Goal: Find specific page/section: Find specific page/section

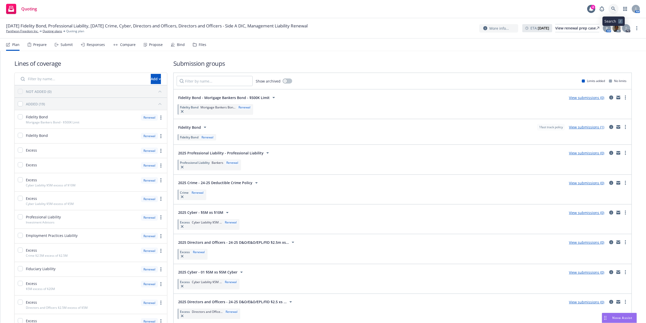
click at [614, 7] on icon at bounding box center [614, 9] width 4 height 4
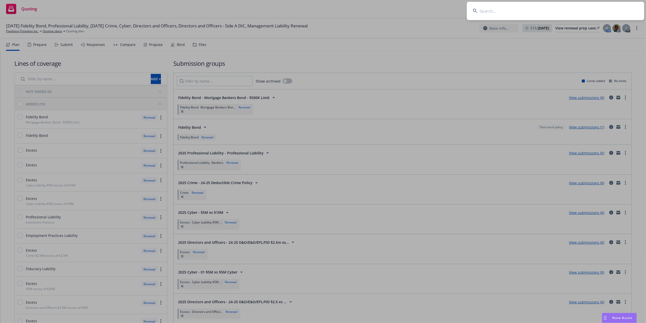
click at [490, 14] on input at bounding box center [555, 11] width 177 height 18
paste input "Granite Investment Partners, LLC"
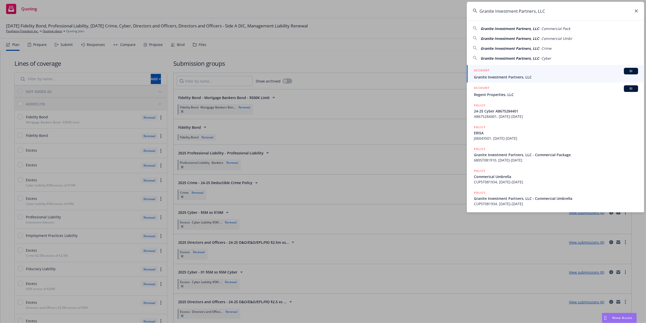
type input "Granite Investment Partners, LLC"
click at [507, 75] on span "Granite Investment Partners, LLC" at bounding box center [556, 76] width 164 height 5
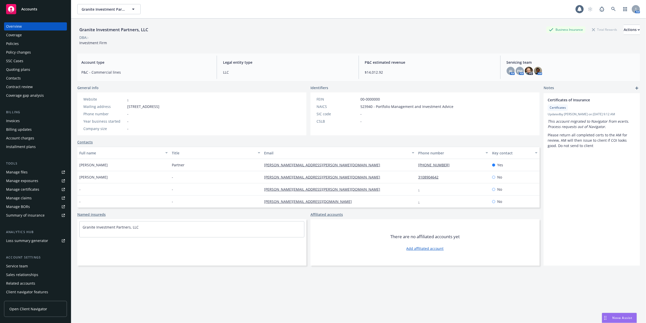
click at [31, 45] on div "Policies" at bounding box center [35, 44] width 59 height 8
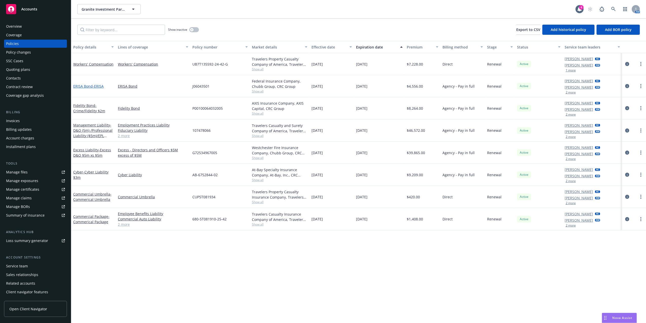
click at [87, 84] on link "ERISA Bond - ERISA" at bounding box center [88, 86] width 30 height 5
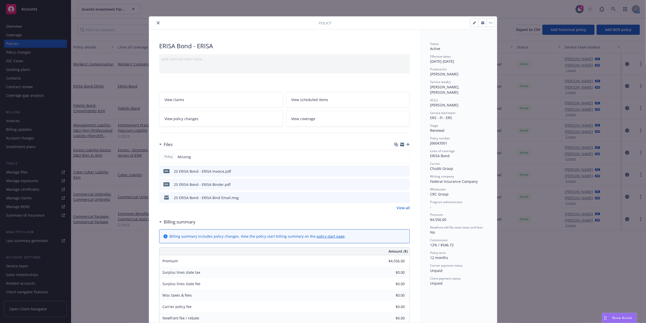
click at [155, 22] on button "close" at bounding box center [158, 23] width 6 height 6
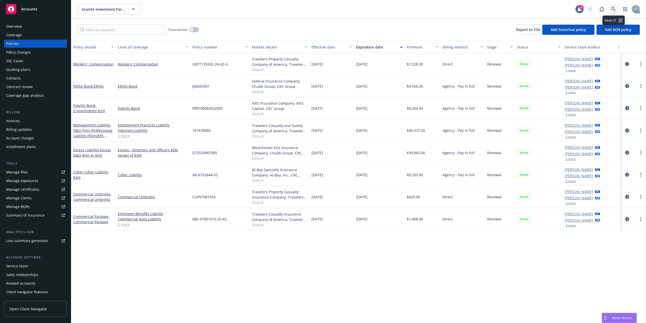
click at [611, 10] on link at bounding box center [614, 9] width 10 height 10
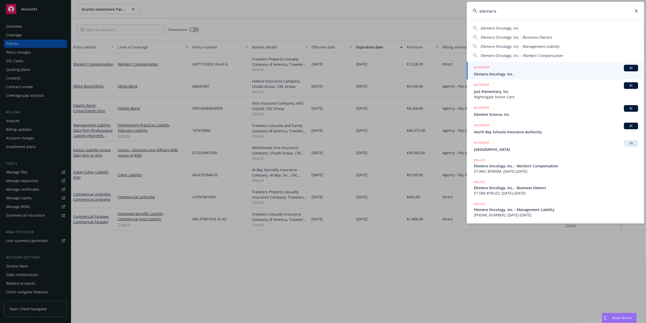
type input "elemera"
click at [526, 68] on div "ACCOUNT BI" at bounding box center [556, 68] width 164 height 7
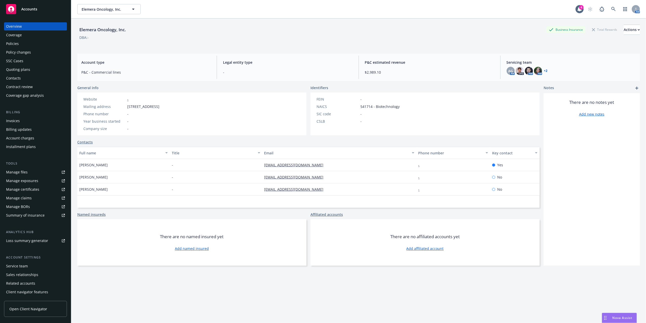
click at [16, 43] on div "Policies" at bounding box center [12, 44] width 13 height 8
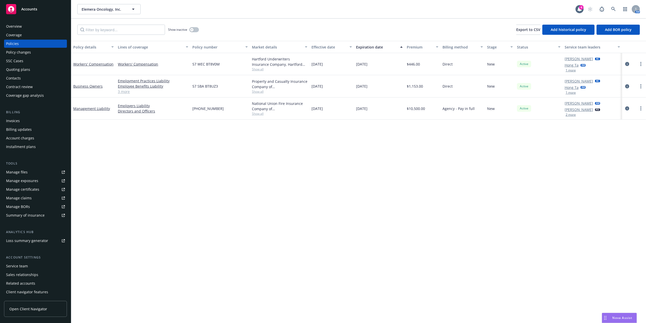
click at [570, 115] on button "2 more" at bounding box center [571, 114] width 10 height 3
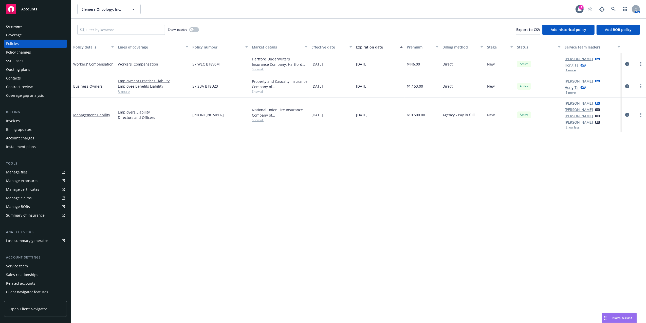
click at [570, 91] on button "1 more" at bounding box center [571, 92] width 10 height 3
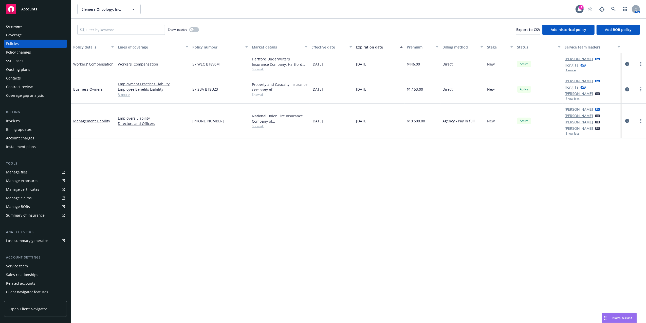
click at [572, 71] on button "1 more" at bounding box center [571, 70] width 10 height 3
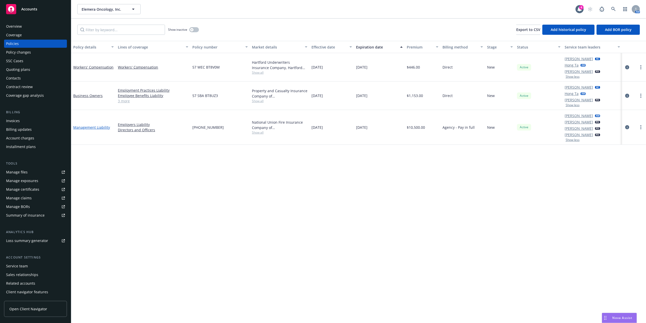
click at [88, 126] on link "Management Liability" at bounding box center [91, 127] width 37 height 5
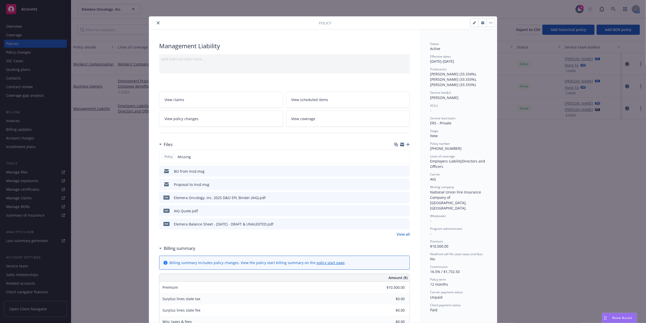
click at [402, 233] on link "View all" at bounding box center [403, 233] width 13 height 5
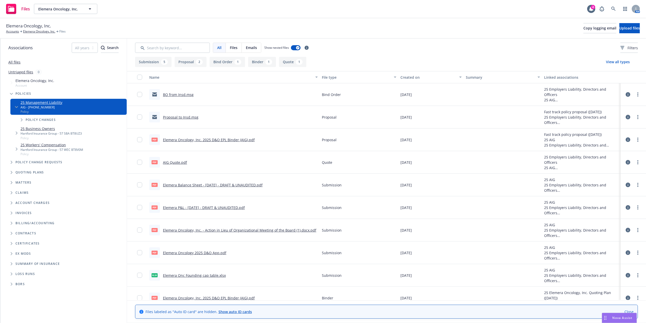
click at [626, 95] on icon at bounding box center [628, 94] width 5 height 5
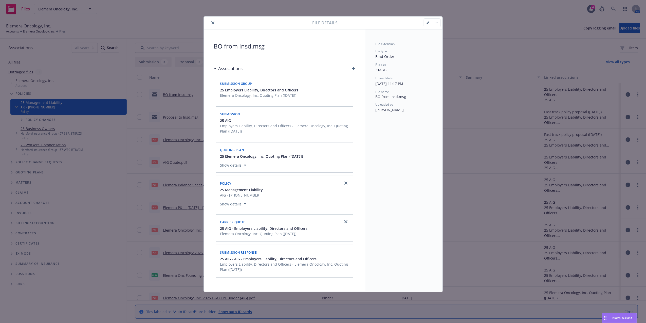
click at [213, 21] on button "close" at bounding box center [213, 23] width 6 height 6
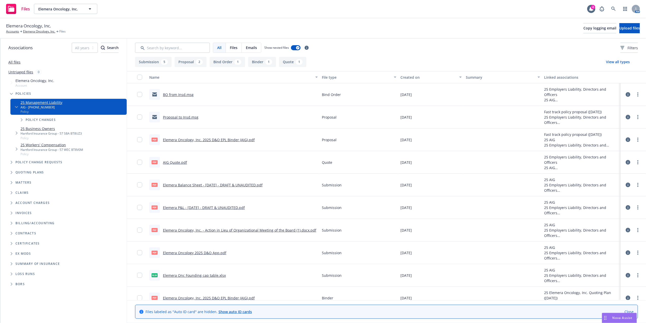
click at [626, 138] on icon at bounding box center [628, 139] width 5 height 5
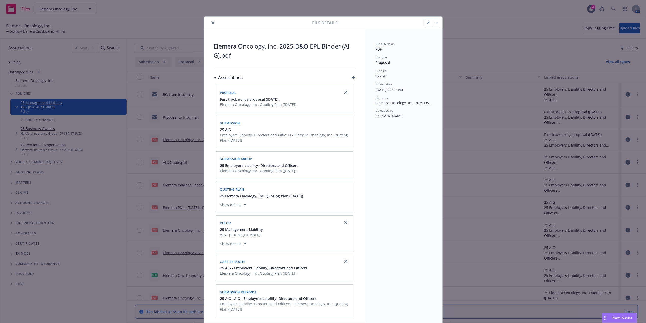
click at [211, 23] on icon "close" at bounding box center [212, 22] width 3 height 3
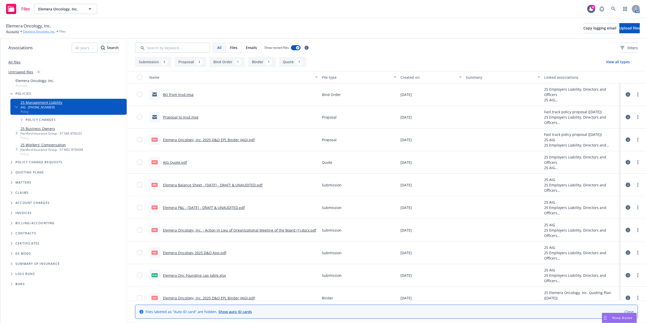
click at [30, 31] on link "Elemera Oncology, Inc." at bounding box center [39, 31] width 32 height 5
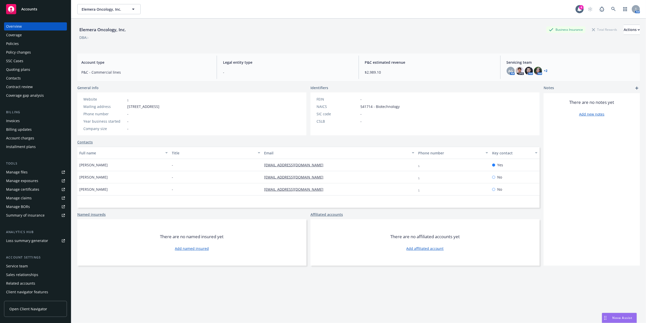
click at [15, 266] on div "Service team" at bounding box center [17, 266] width 22 height 8
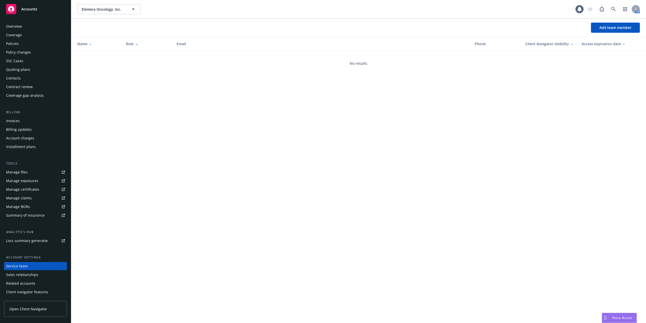
scroll to position [8, 0]
